Goal: Information Seeking & Learning: Learn about a topic

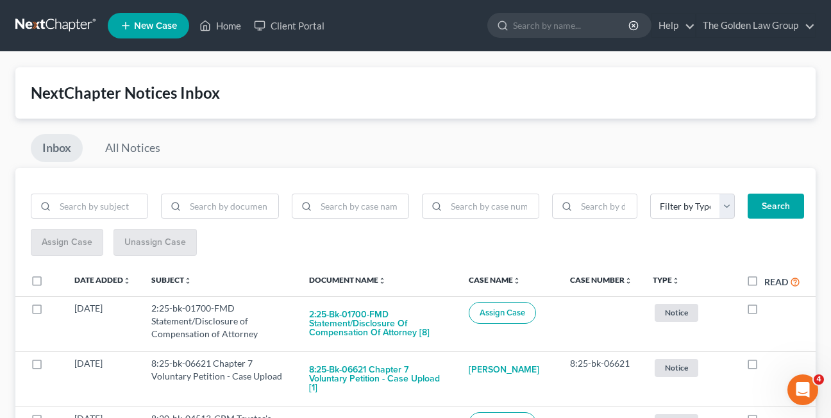
click at [575, 145] on div "Inbox All Notices" at bounding box center [415, 151] width 800 height 34
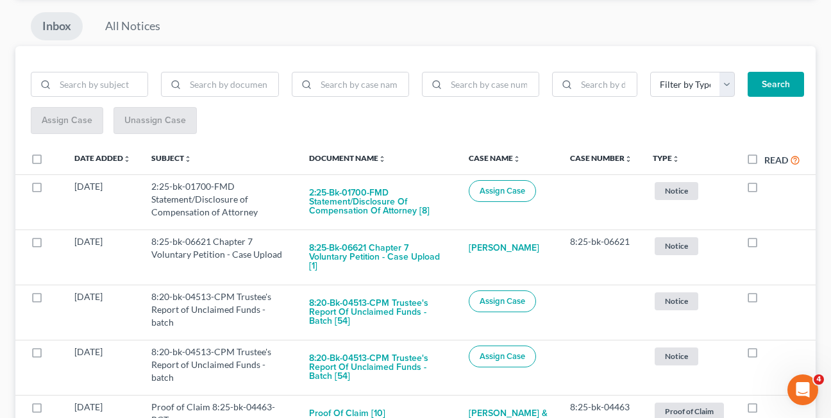
scroll to position [133, 0]
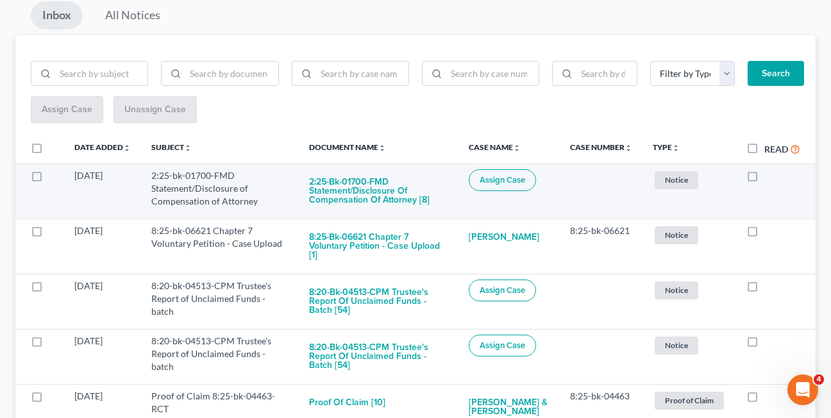
click at [764, 179] on label at bounding box center [764, 179] width 0 height 0
click at [769, 176] on input "checkbox" at bounding box center [773, 173] width 8 height 8
checkbox input "true"
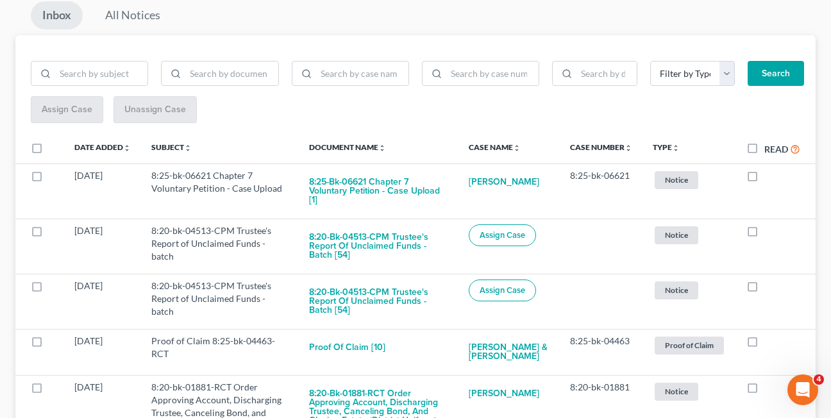
click at [764, 179] on label at bounding box center [764, 179] width 0 height 0
click at [769, 176] on input "checkbox" at bounding box center [773, 173] width 8 height 8
checkbox input "true"
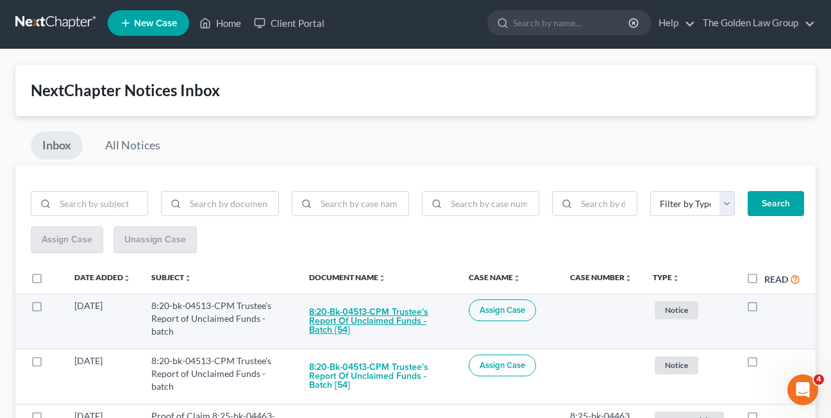
click at [341, 321] on button "8:20-bk-04513-CPM Trustee's Report of Unclaimed Funds - batch [54]" at bounding box center [378, 321] width 139 height 44
checkbox input "true"
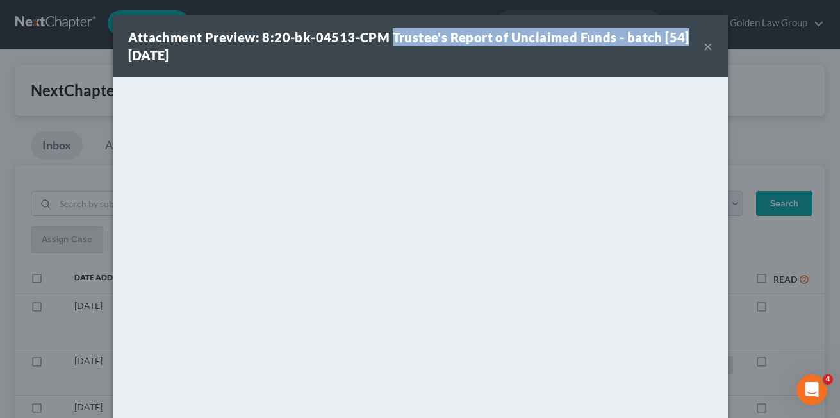
drag, startPoint x: 385, startPoint y: 38, endPoint x: 679, endPoint y: 38, distance: 294.2
click at [679, 38] on div "Attachment Preview: 8:20-bk-04513-CPM Trustee's Report of Unclaimed Funds - bat…" at bounding box center [416, 46] width 576 height 36
drag, startPoint x: 679, startPoint y: 38, endPoint x: 656, endPoint y: 35, distance: 22.7
click at [704, 50] on button "×" at bounding box center [708, 45] width 9 height 15
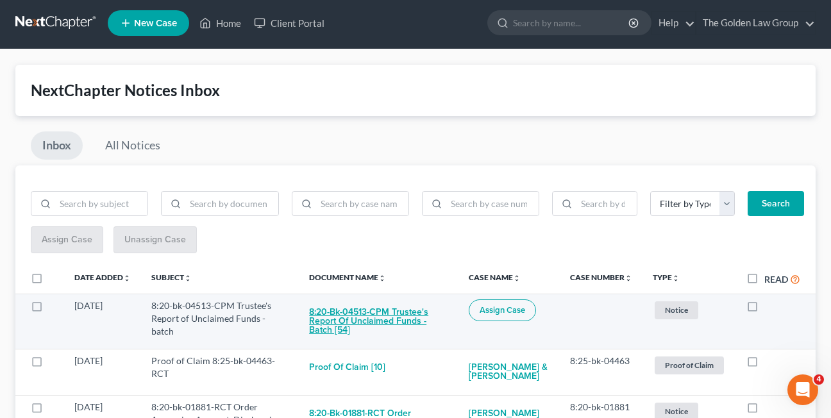
click at [326, 324] on button "8:20-bk-04513-CPM Trustee's Report of Unclaimed Funds - batch [54]" at bounding box center [378, 321] width 139 height 44
checkbox input "true"
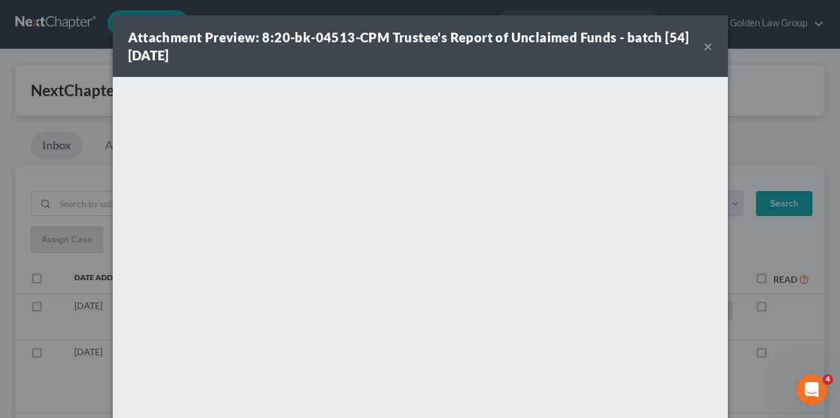
click at [704, 49] on button "×" at bounding box center [708, 45] width 9 height 15
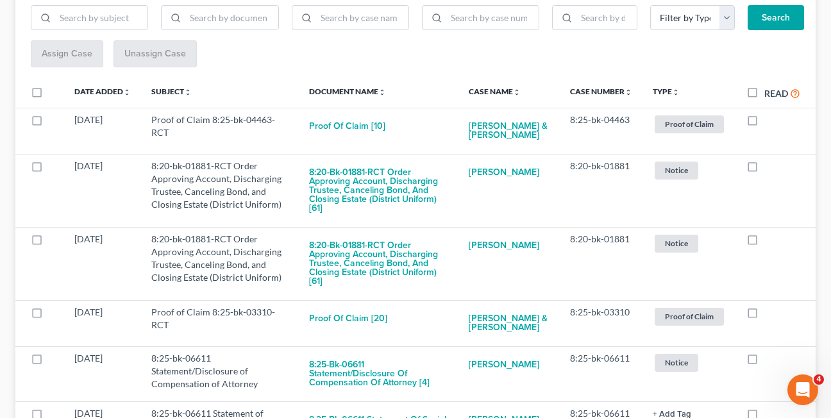
scroll to position [213, 0]
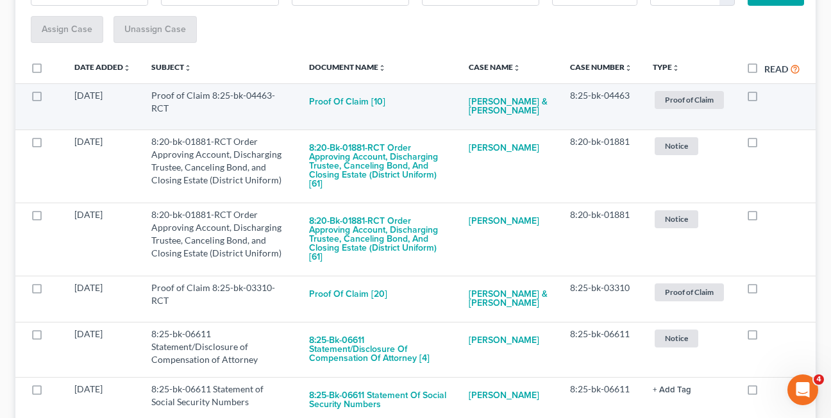
click at [764, 99] on label at bounding box center [764, 99] width 0 height 0
click at [769, 97] on input "checkbox" at bounding box center [773, 93] width 8 height 8
checkbox input "true"
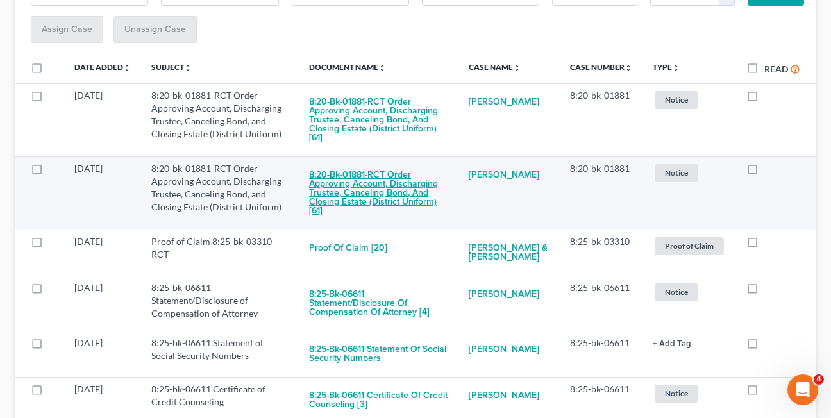
click at [393, 183] on button "8:20-bk-01881-RCT Order Approving Account, Discharging Trustee, Canceling Bond,…" at bounding box center [378, 193] width 139 height 62
checkbox input "true"
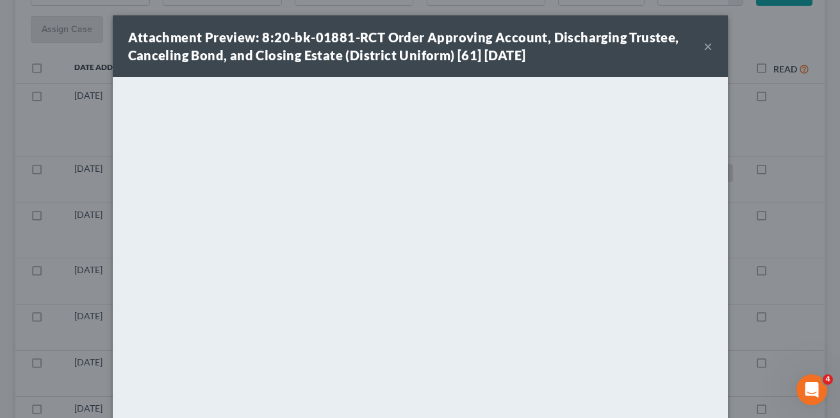
click at [704, 43] on button "×" at bounding box center [708, 45] width 9 height 15
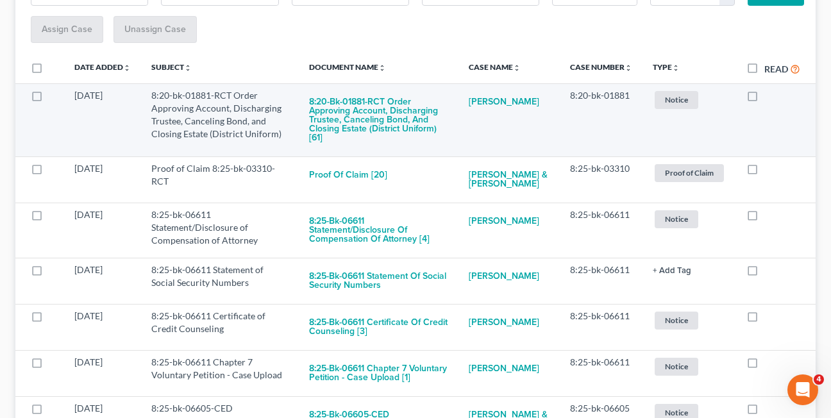
click at [764, 99] on label at bounding box center [764, 99] width 0 height 0
click at [769, 97] on input "checkbox" at bounding box center [773, 93] width 8 height 8
checkbox input "true"
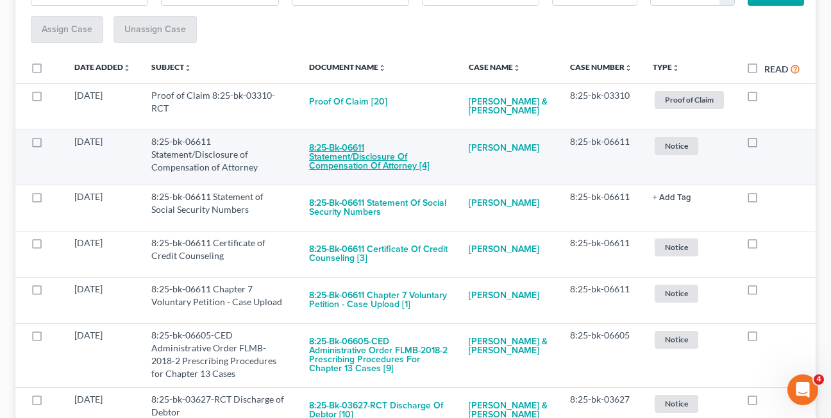
click at [369, 163] on button "8:25-bk-06611 Statement/Disclosure of Compensation of Attorney [4]" at bounding box center [378, 157] width 139 height 44
checkbox input "true"
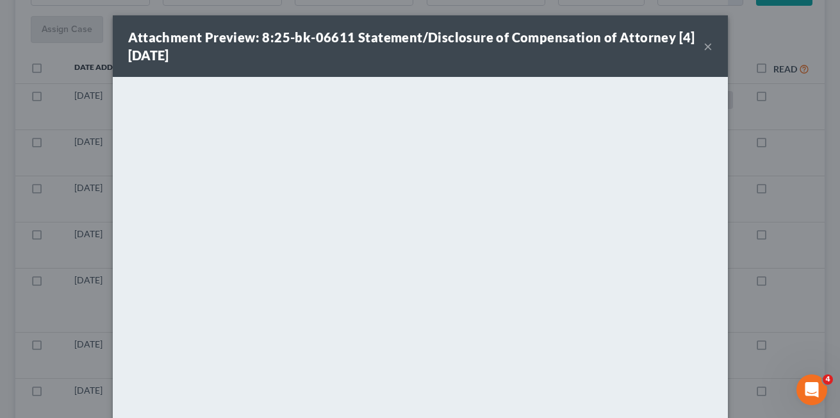
click at [704, 47] on button "×" at bounding box center [708, 45] width 9 height 15
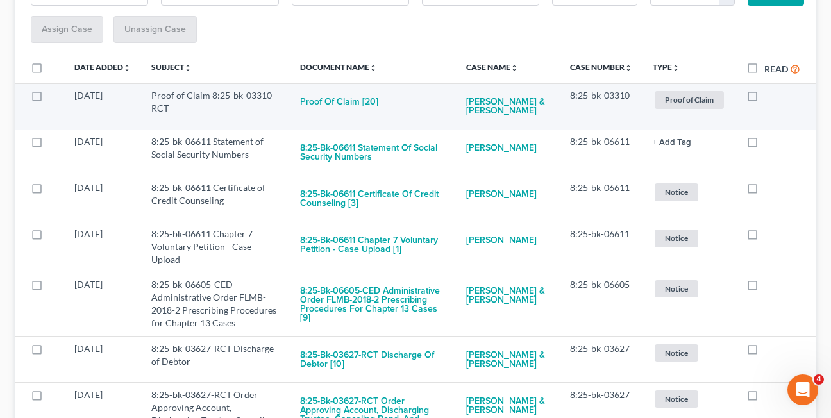
click at [764, 99] on label at bounding box center [764, 99] width 0 height 0
click at [769, 95] on input "checkbox" at bounding box center [773, 93] width 8 height 8
checkbox input "true"
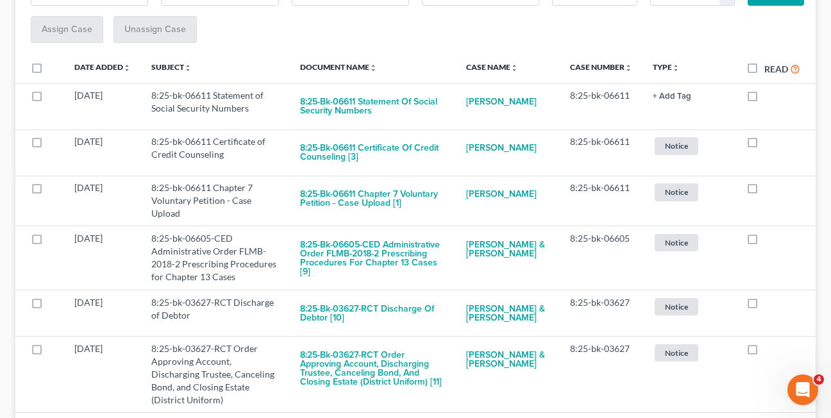
click at [764, 99] on label at bounding box center [764, 99] width 0 height 0
click at [769, 95] on input "checkbox" at bounding box center [773, 93] width 8 height 8
checkbox input "true"
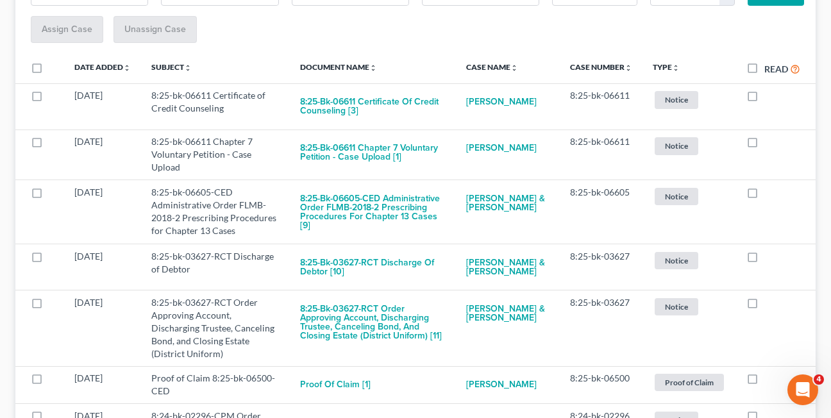
click at [764, 99] on label at bounding box center [764, 99] width 0 height 0
click at [769, 95] on input "checkbox" at bounding box center [773, 93] width 8 height 8
checkbox input "true"
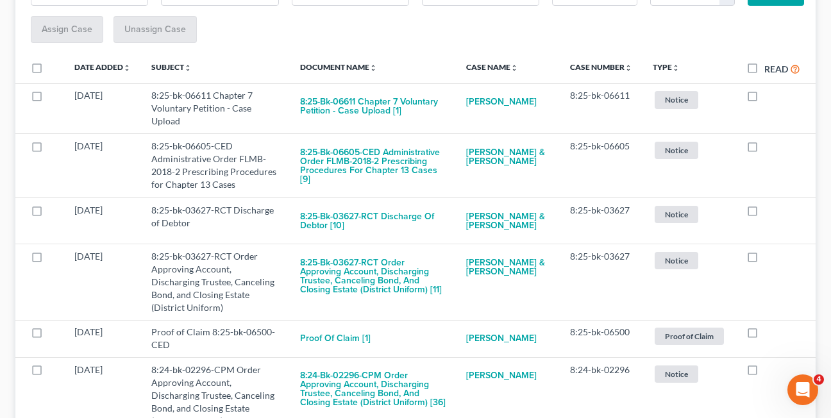
click at [764, 99] on label at bounding box center [764, 99] width 0 height 0
click at [769, 95] on input "checkbox" at bounding box center [773, 93] width 8 height 8
checkbox input "true"
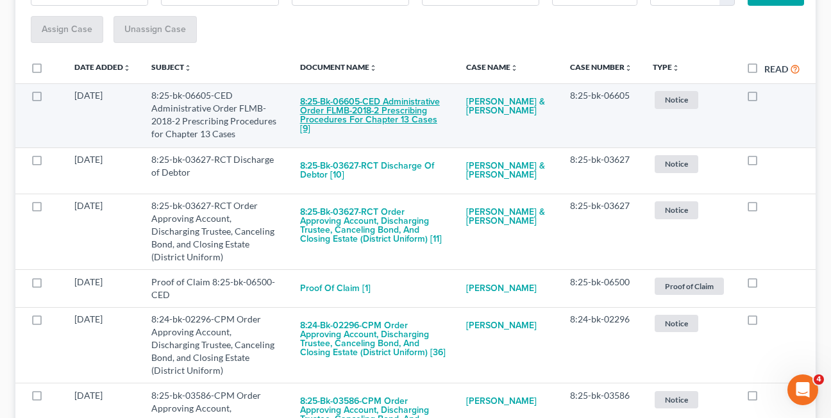
click at [340, 117] on button "8:25-bk-06605-CED Administrative Order FLMB-2018-2 Prescribing Procedures for C…" at bounding box center [372, 115] width 145 height 53
checkbox input "true"
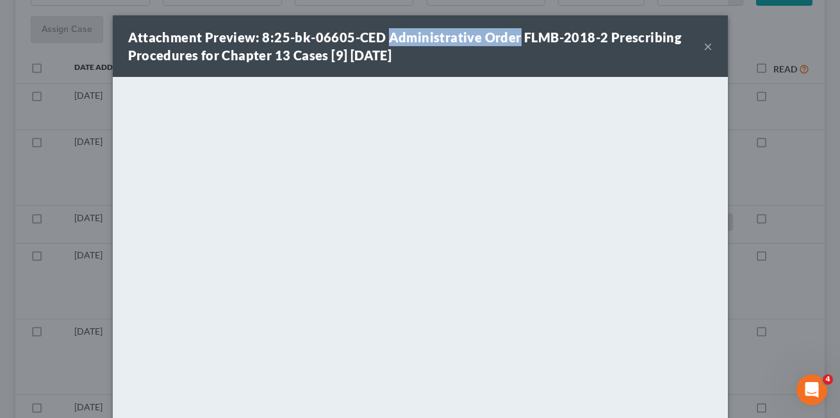
drag, startPoint x: 379, startPoint y: 37, endPoint x: 510, endPoint y: 37, distance: 130.1
click at [510, 37] on strong "Attachment Preview: 8:25-bk-06605-CED Administrative Order FLMB-2018-2 Prescrib…" at bounding box center [405, 45] width 554 height 33
copy strong "Administrative Order"
click at [704, 46] on button "×" at bounding box center [708, 45] width 9 height 15
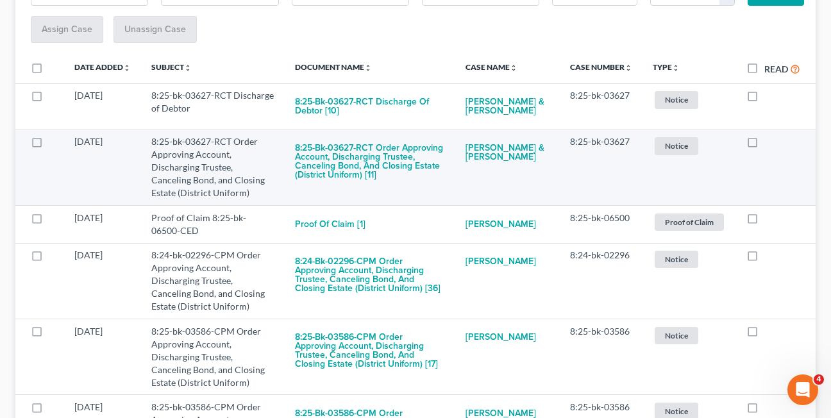
click at [764, 145] on label at bounding box center [764, 145] width 0 height 0
click at [769, 144] on input "checkbox" at bounding box center [773, 139] width 8 height 8
checkbox input "true"
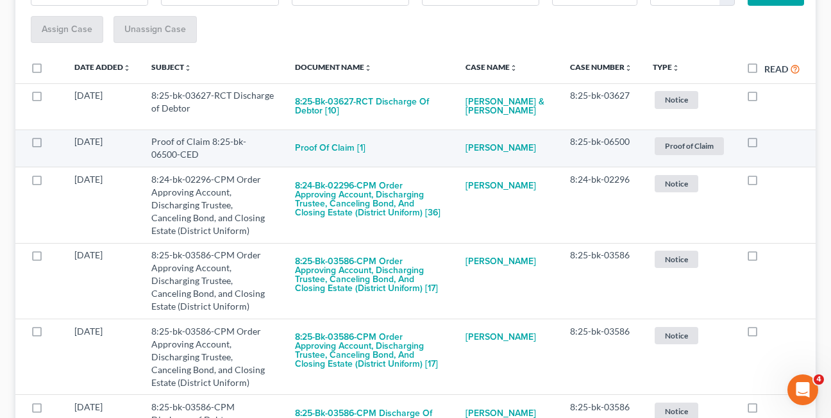
click at [764, 145] on label at bounding box center [764, 145] width 0 height 0
click at [769, 144] on input "checkbox" at bounding box center [773, 139] width 8 height 8
checkbox input "true"
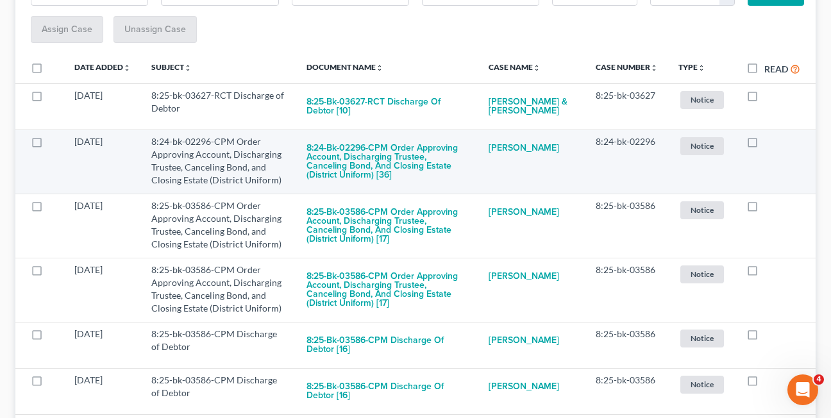
click at [764, 145] on label at bounding box center [764, 145] width 0 height 0
click at [769, 144] on input "checkbox" at bounding box center [773, 139] width 8 height 8
checkbox input "true"
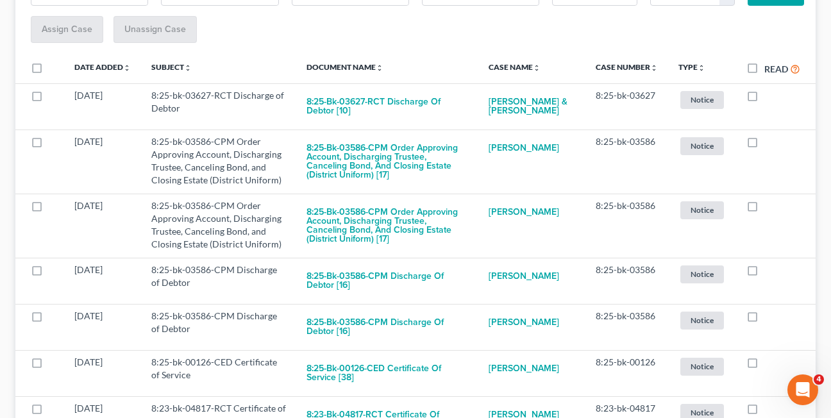
click at [764, 145] on label at bounding box center [764, 145] width 0 height 0
click at [769, 144] on input "checkbox" at bounding box center [773, 139] width 8 height 8
checkbox input "true"
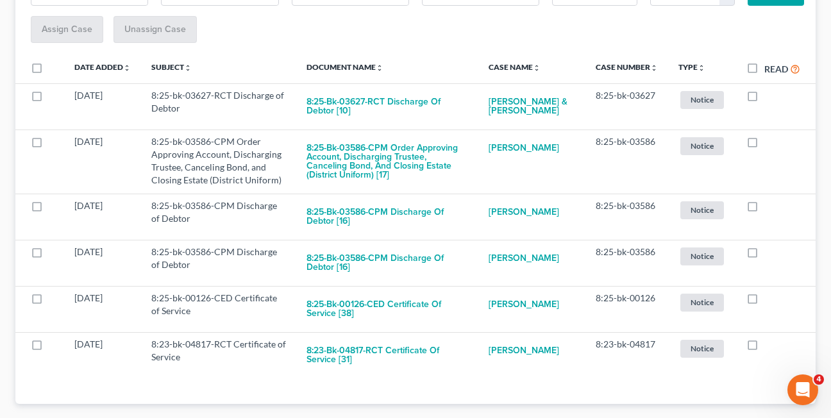
click at [764, 145] on label at bounding box center [764, 145] width 0 height 0
click at [769, 144] on input "checkbox" at bounding box center [773, 139] width 8 height 8
checkbox input "true"
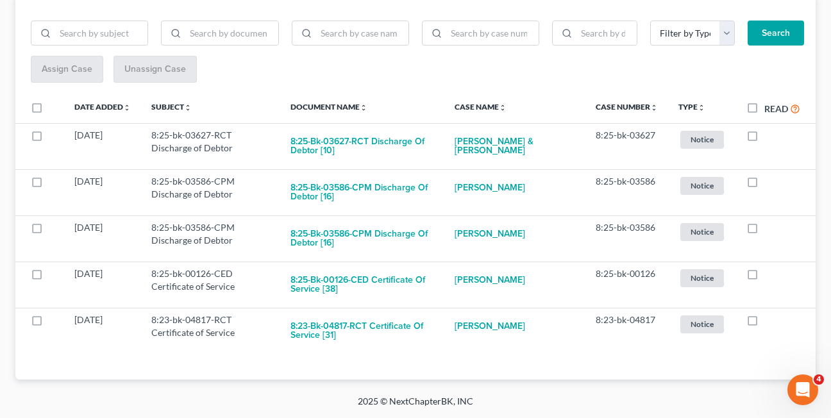
scroll to position [173, 0]
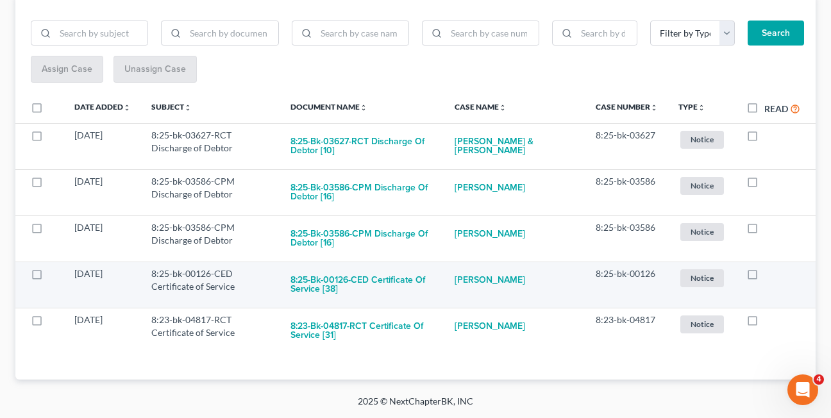
click at [764, 277] on label at bounding box center [764, 277] width 0 height 0
click at [769, 276] on input "checkbox" at bounding box center [773, 271] width 8 height 8
checkbox input "true"
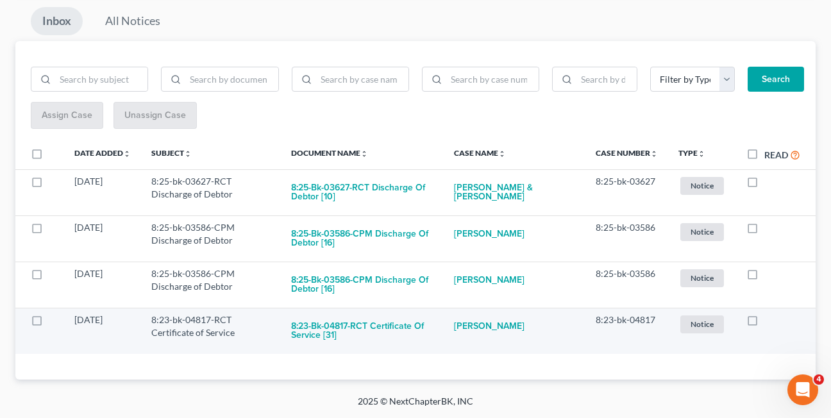
click at [764, 323] on label at bounding box center [764, 323] width 0 height 0
click at [769, 319] on input "checkbox" at bounding box center [773, 317] width 8 height 8
checkbox input "true"
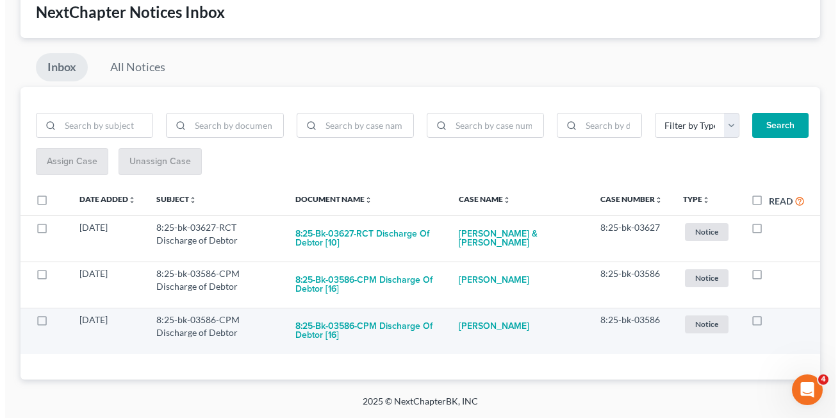
scroll to position [81, 0]
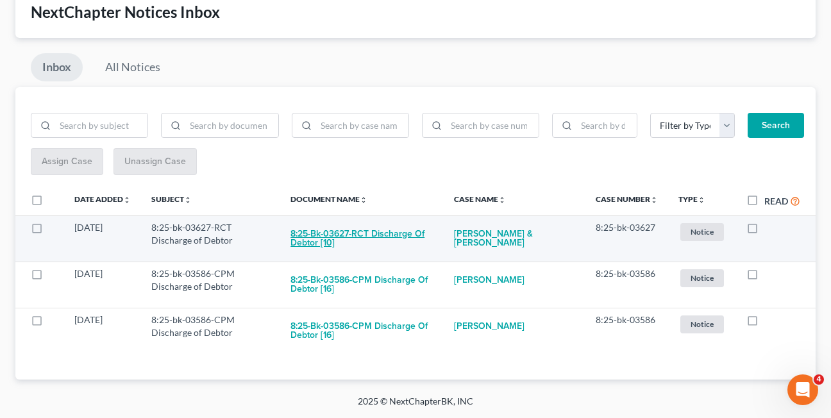
click at [334, 235] on button "8:25-bk-03627-RCT Discharge of Debtor [10]" at bounding box center [361, 238] width 143 height 35
checkbox input "true"
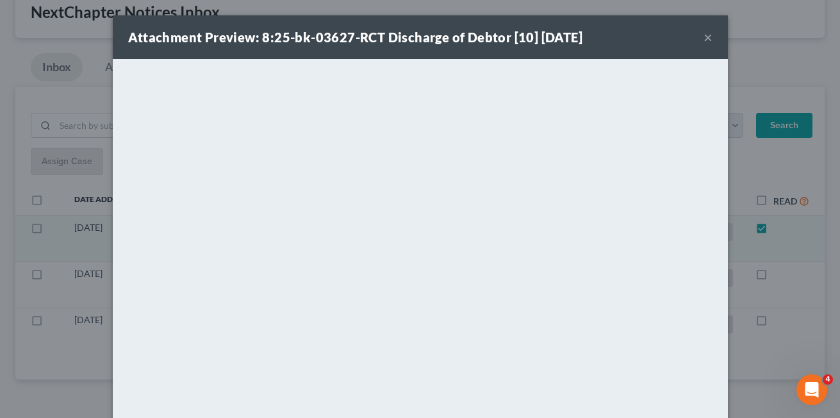
scroll to position [35, 0]
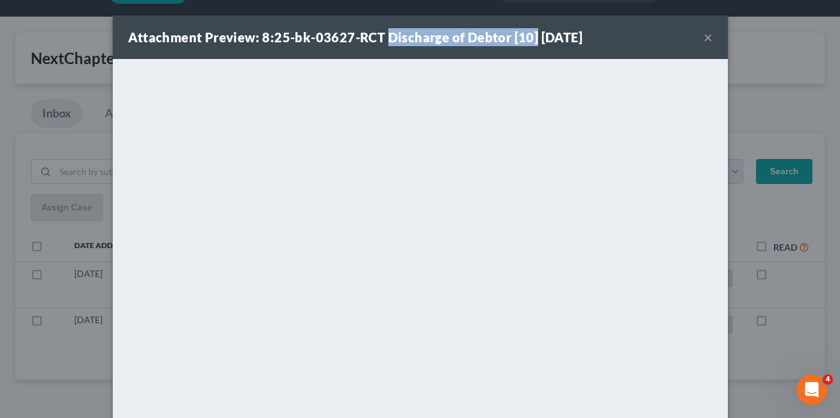
drag, startPoint x: 381, startPoint y: 38, endPoint x: 529, endPoint y: 39, distance: 148.1
click at [529, 39] on strong "Attachment Preview: 8:25-bk-03627-RCT Discharge of Debtor [10] 09/11/2025" at bounding box center [355, 36] width 455 height 15
copy strong "Discharge of Debtor [10]"
click at [704, 36] on button "×" at bounding box center [708, 36] width 9 height 15
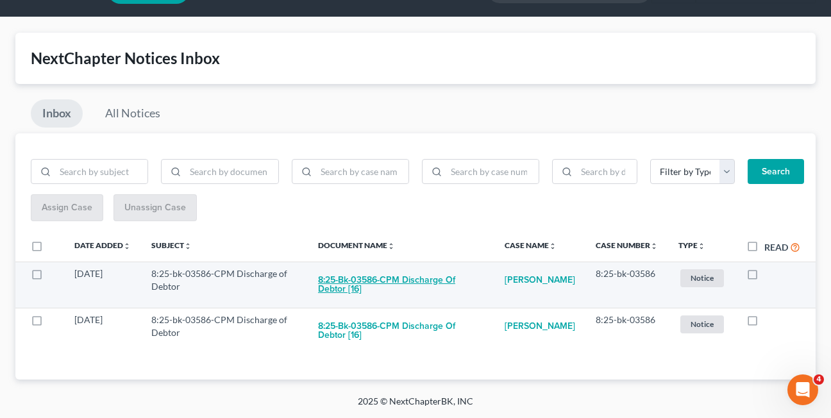
click at [344, 285] on button "8:25-bk-03586-CPM Discharge of Debtor [16]" at bounding box center [401, 284] width 166 height 35
checkbox input "true"
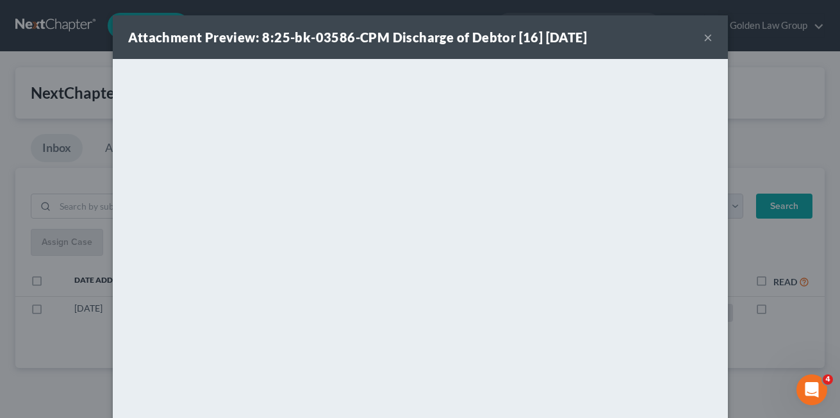
scroll to position [0, 0]
drag, startPoint x: 388, startPoint y: 37, endPoint x: 535, endPoint y: 40, distance: 146.8
click at [535, 40] on strong "Attachment Preview: 8:25-bk-03586-CPM Discharge of Debtor [16] 09/11/2025" at bounding box center [358, 36] width 460 height 15
copy strong "Discharge of Debtor [16]"
click at [706, 37] on button "×" at bounding box center [708, 36] width 9 height 15
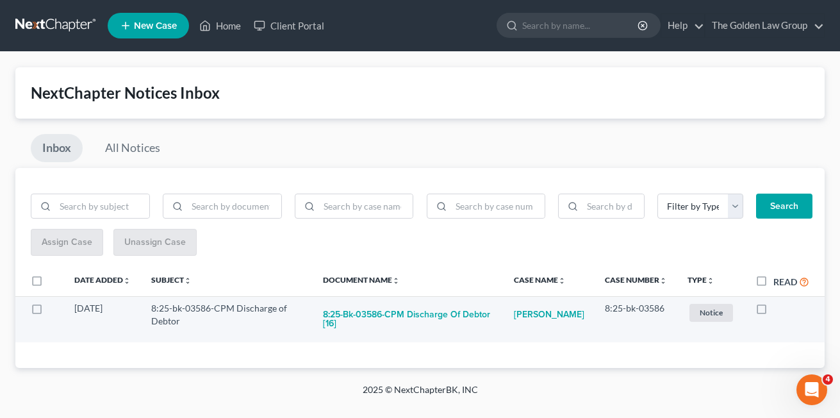
click at [774, 311] on label at bounding box center [774, 311] width 0 height 0
click at [779, 310] on input "checkbox" at bounding box center [783, 306] width 8 height 8
checkbox input "true"
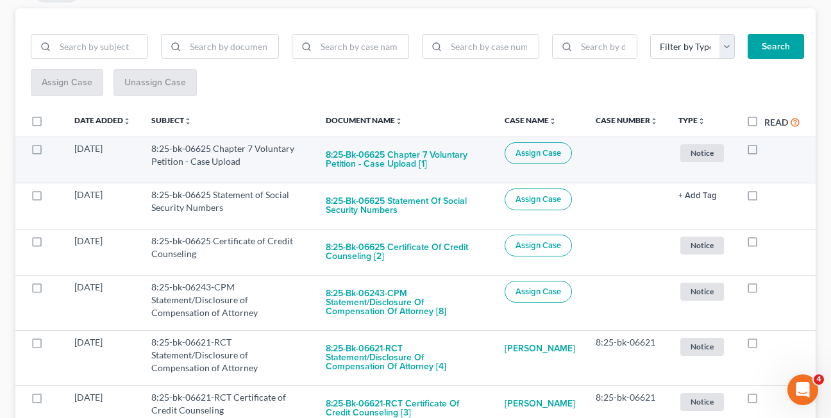
scroll to position [163, 0]
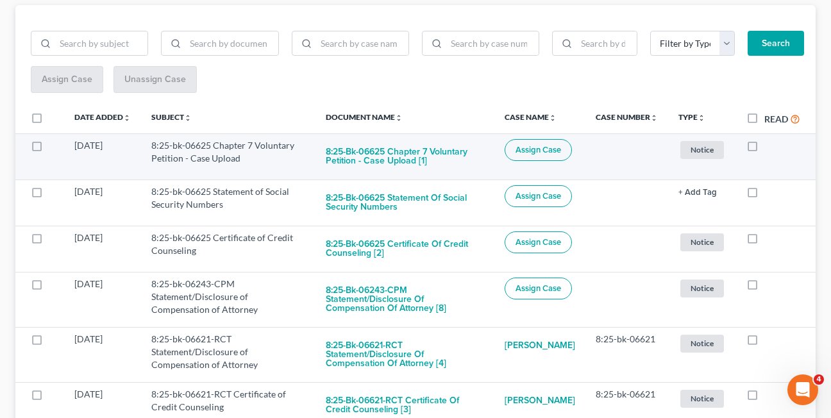
click at [764, 149] on label at bounding box center [764, 149] width 0 height 0
click at [769, 145] on input "checkbox" at bounding box center [773, 143] width 8 height 8
checkbox input "true"
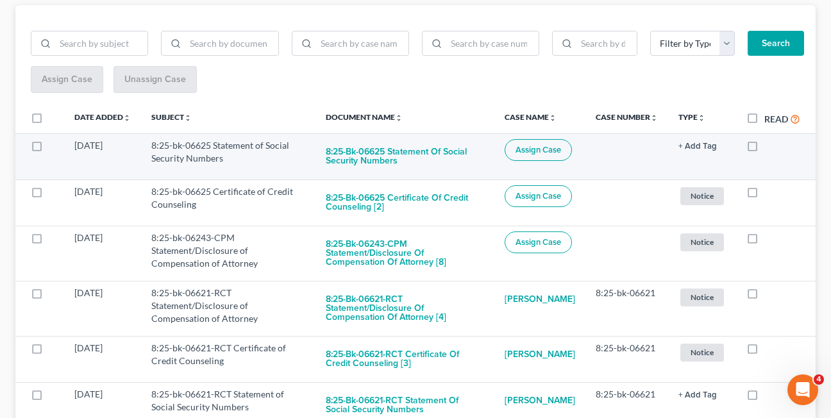
click at [764, 149] on label at bounding box center [764, 149] width 0 height 0
click at [769, 145] on input "checkbox" at bounding box center [773, 143] width 8 height 8
checkbox input "true"
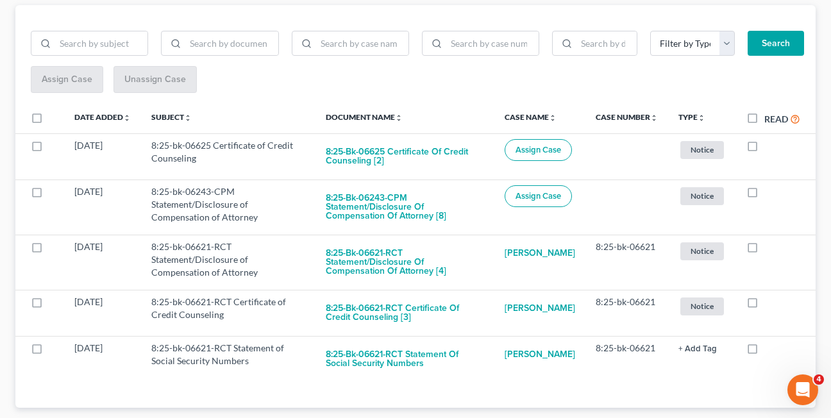
click at [764, 149] on label at bounding box center [764, 149] width 0 height 0
click at [769, 145] on input "checkbox" at bounding box center [773, 143] width 8 height 8
checkbox input "true"
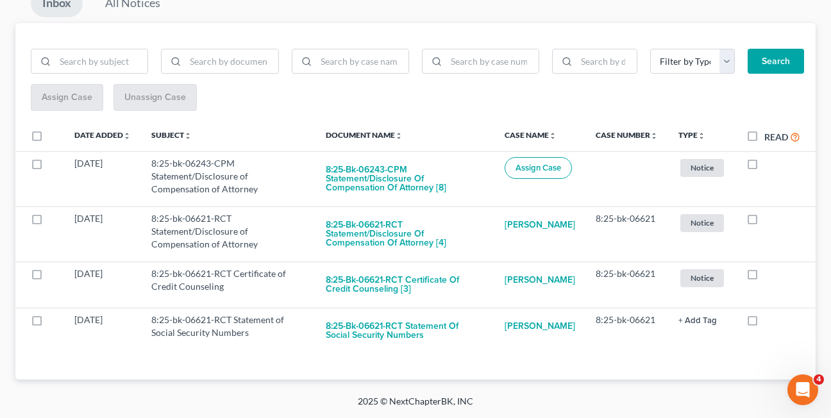
scroll to position [145, 0]
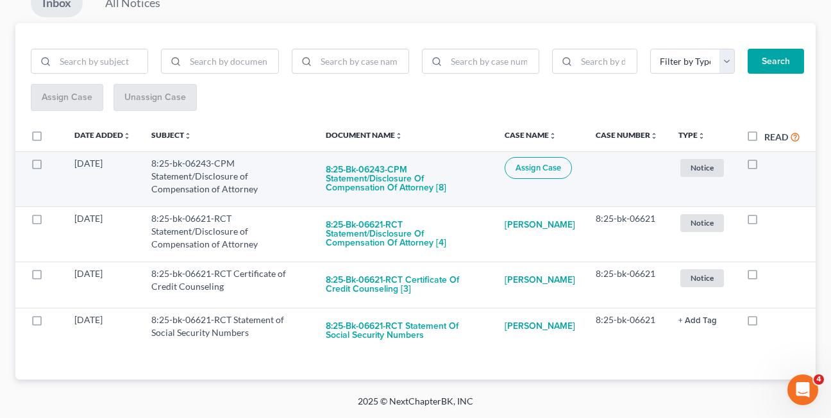
click at [764, 167] on label at bounding box center [764, 167] width 0 height 0
click at [769, 163] on input "checkbox" at bounding box center [773, 161] width 8 height 8
checkbox input "true"
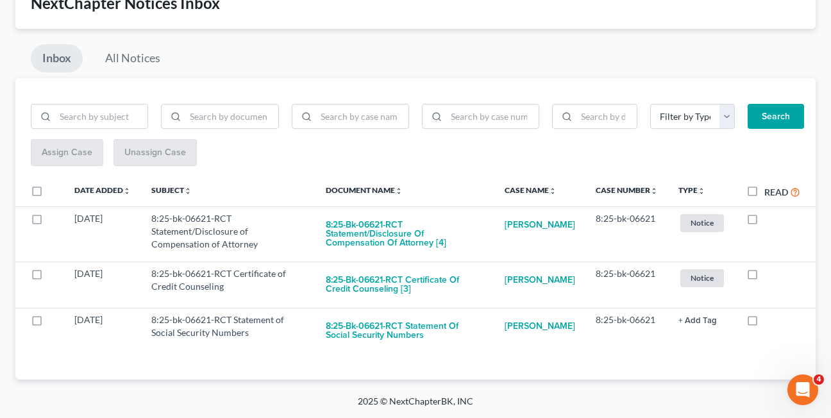
scroll to position [90, 0]
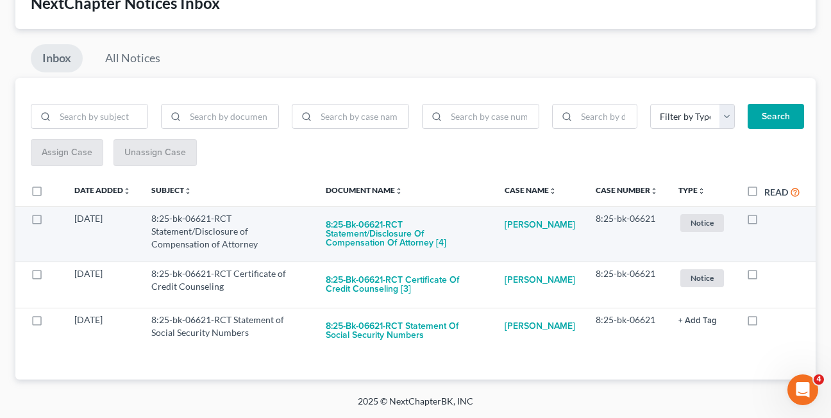
click at [764, 222] on label at bounding box center [764, 222] width 0 height 0
click at [769, 220] on input "checkbox" at bounding box center [773, 216] width 8 height 8
checkbox input "true"
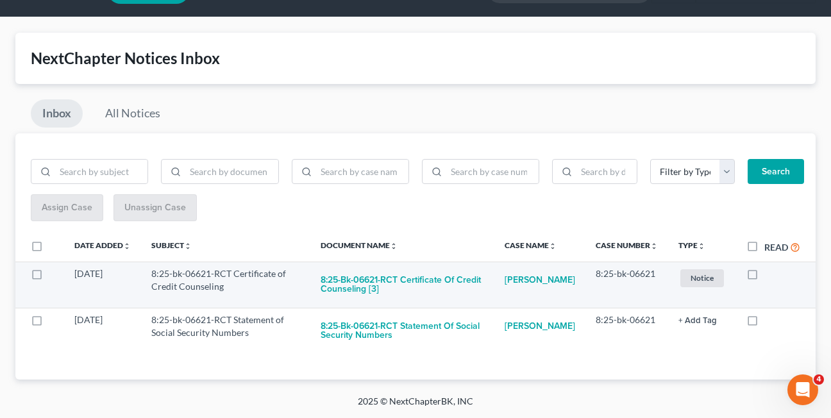
click at [764, 277] on label at bounding box center [764, 277] width 0 height 0
click at [769, 274] on input "checkbox" at bounding box center [773, 271] width 8 height 8
checkbox input "true"
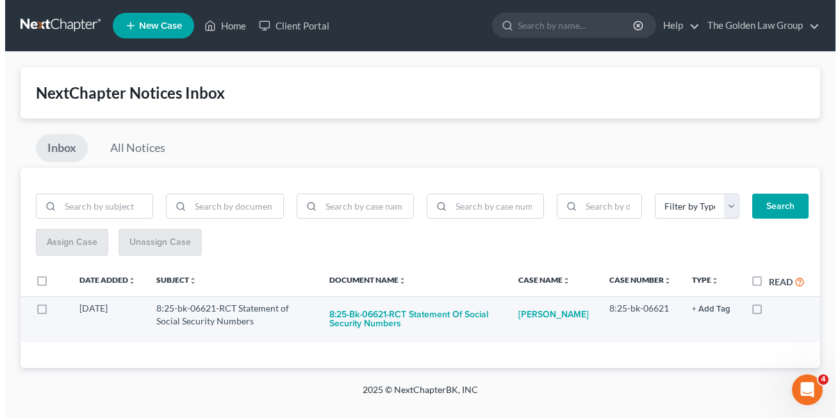
scroll to position [0, 0]
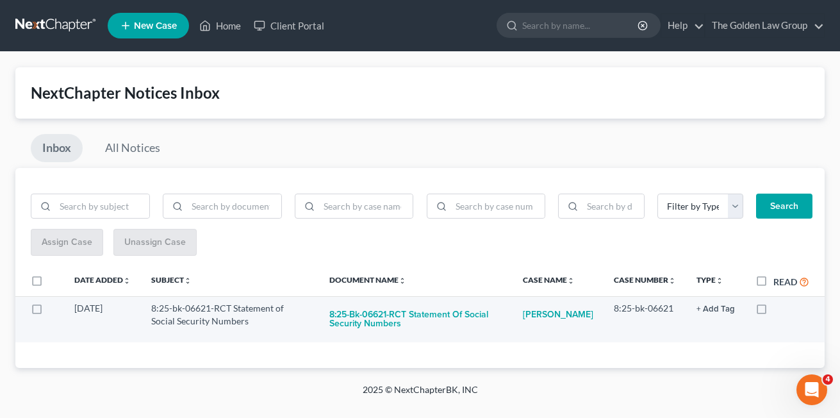
click at [774, 311] on label at bounding box center [774, 311] width 0 height 0
click at [779, 310] on input "checkbox" at bounding box center [783, 306] width 8 height 8
checkbox input "true"
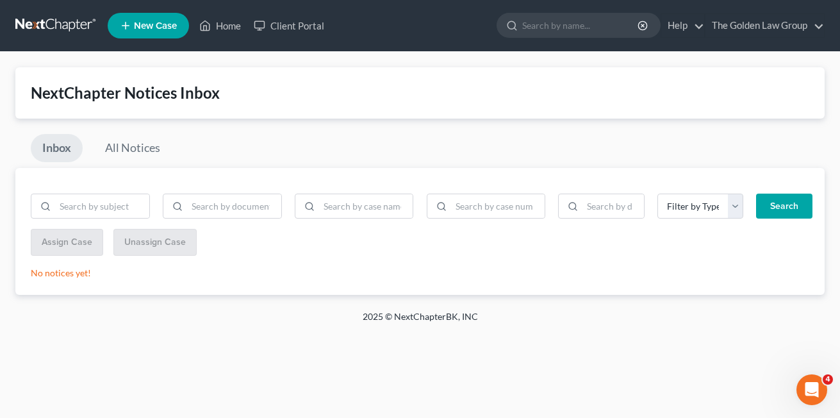
click at [355, 144] on div "Inbox All Notices" at bounding box center [420, 151] width 810 height 34
